Goal: Task Accomplishment & Management: Manage account settings

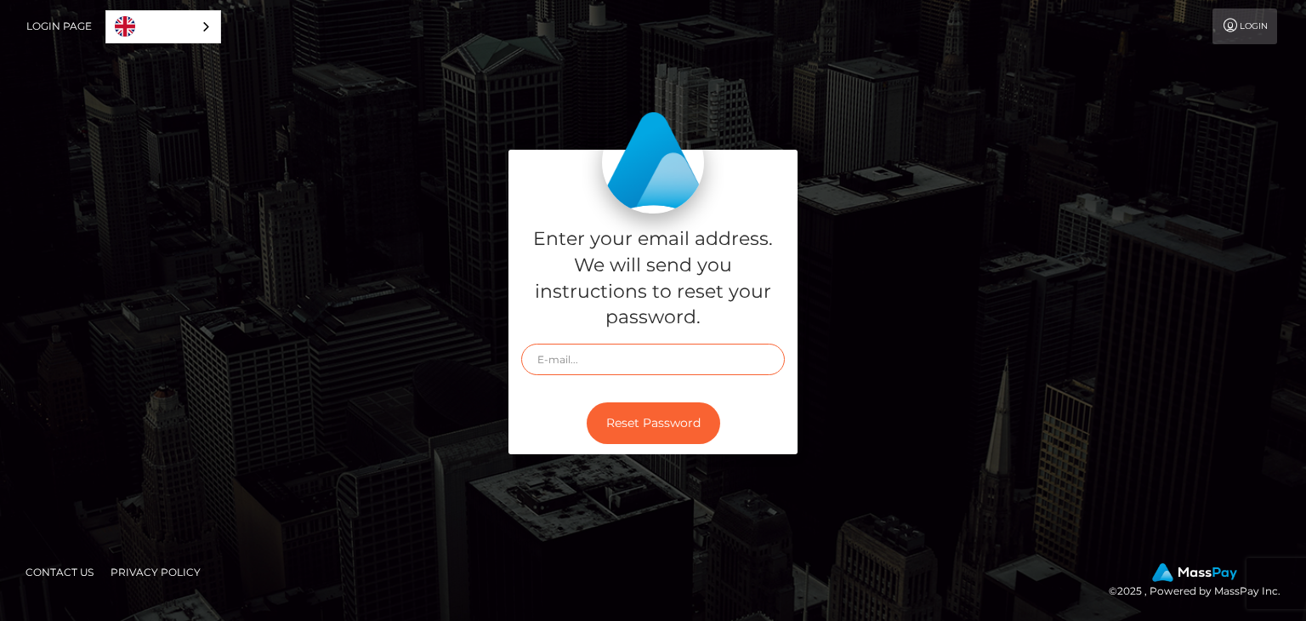
click at [562, 361] on input "text" at bounding box center [653, 359] width 264 height 31
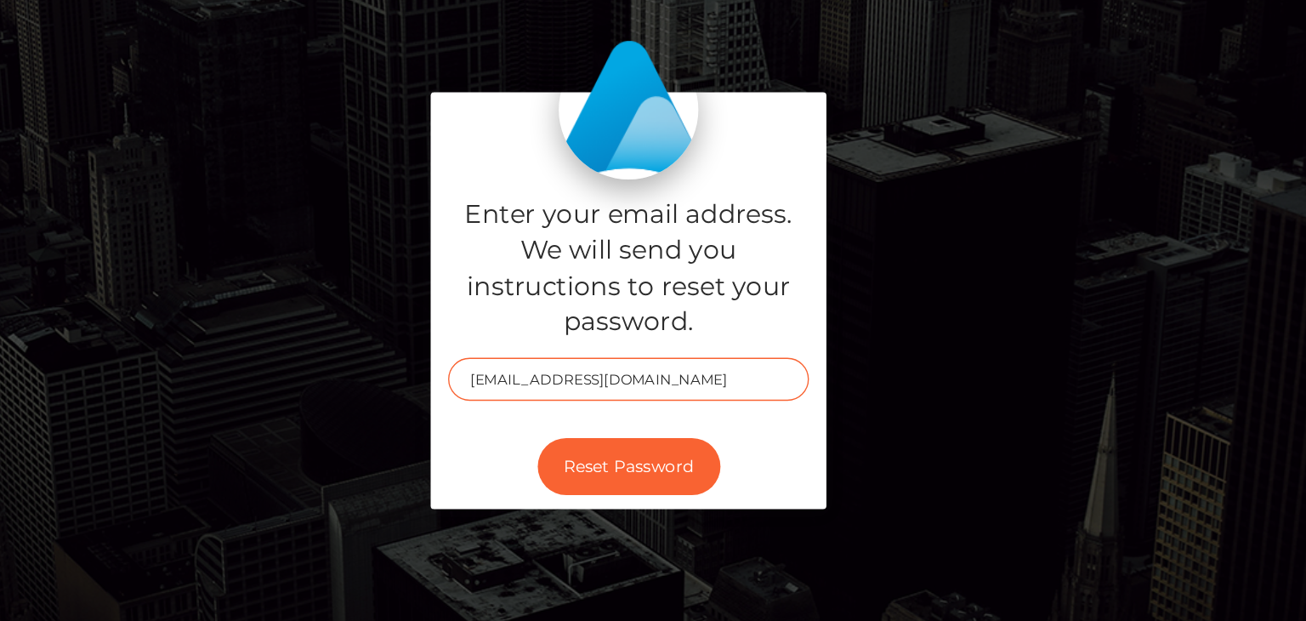
type input "[EMAIL_ADDRESS][DOMAIN_NAME]"
click at [731, 281] on h5 "Enter your email address. We will send you instructions to reset your password." at bounding box center [653, 278] width 264 height 105
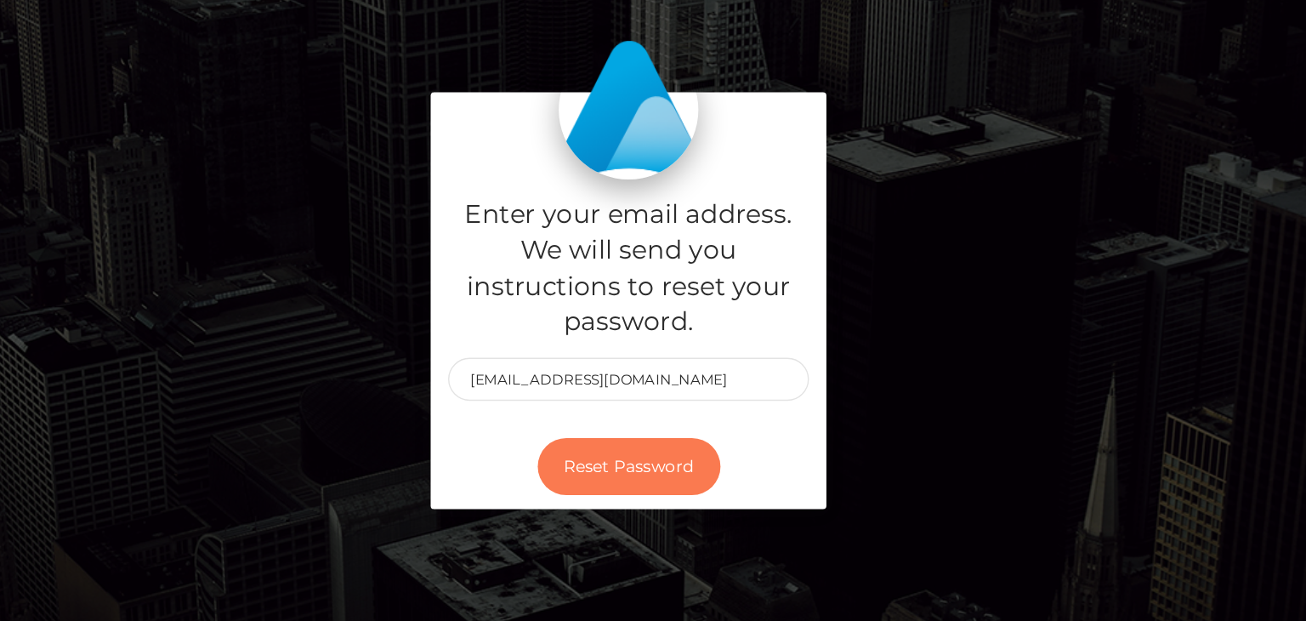
click at [645, 423] on button "Reset Password" at bounding box center [653, 423] width 133 height 42
